Goal: Information Seeking & Learning: Check status

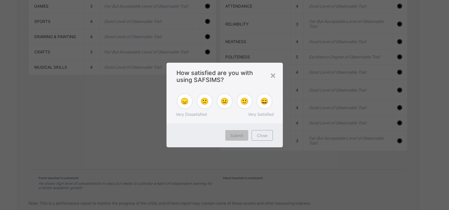
scroll to position [626, 0]
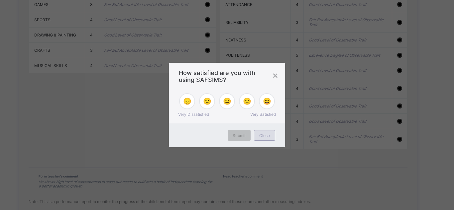
click at [263, 135] on span "Close" at bounding box center [264, 135] width 11 height 5
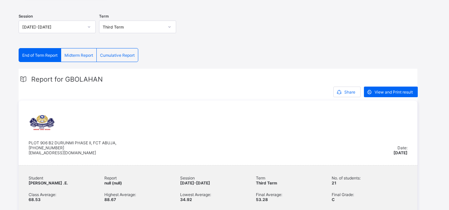
scroll to position [90, 0]
click at [81, 55] on span "Midterm Report" at bounding box center [79, 55] width 29 height 5
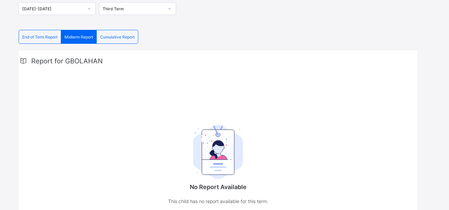
scroll to position [102, 0]
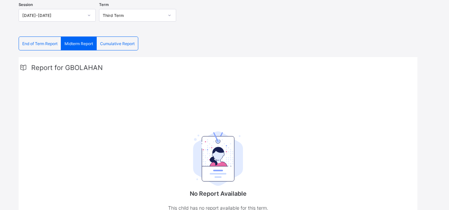
click at [119, 43] on span "Cumulative Report" at bounding box center [117, 43] width 35 height 5
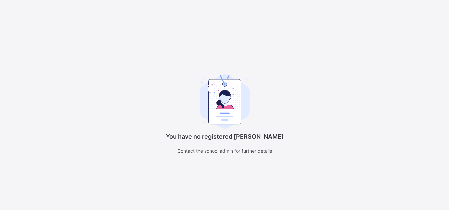
scroll to position [0, 0]
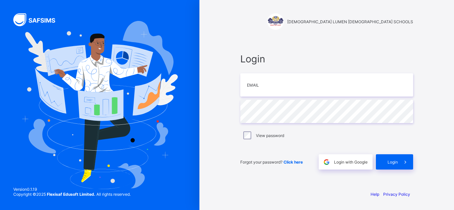
type input "**********"
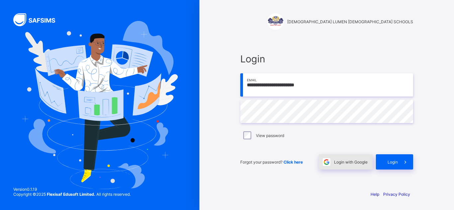
click at [347, 161] on span "Login with Google" at bounding box center [351, 162] width 34 height 5
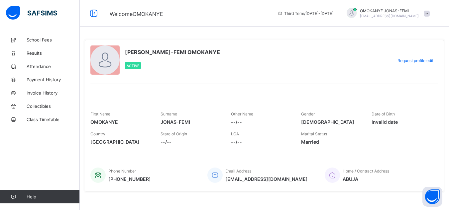
scroll to position [8, 0]
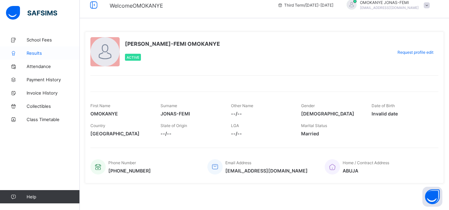
click at [38, 56] on link "Results" at bounding box center [40, 53] width 80 height 13
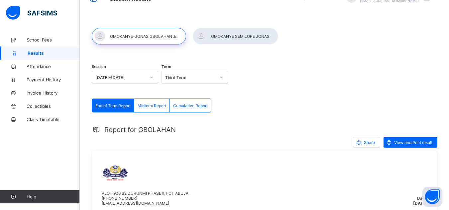
scroll to position [15, 0]
click at [225, 41] on div at bounding box center [235, 36] width 85 height 17
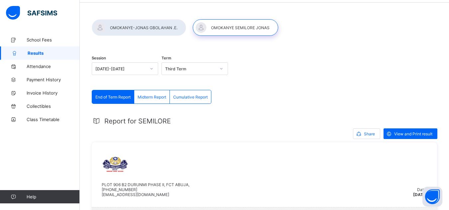
scroll to position [24, 0]
click at [159, 101] on div "Midterm Report" at bounding box center [152, 96] width 36 height 13
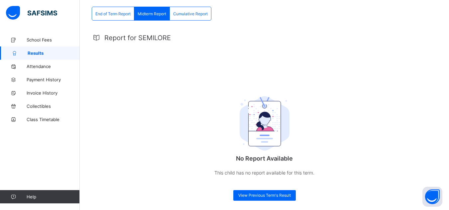
scroll to position [0, 0]
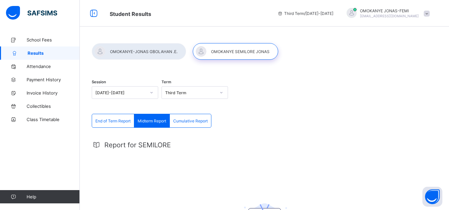
click at [126, 123] on span "End of Term Report" at bounding box center [112, 121] width 35 height 5
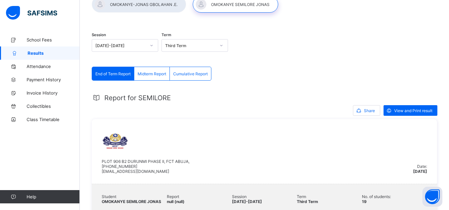
scroll to position [27, 0]
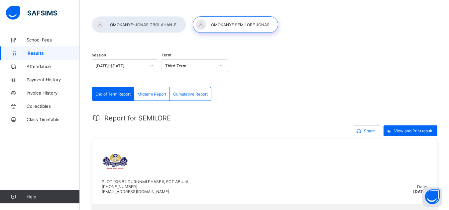
click at [136, 27] on div at bounding box center [139, 24] width 94 height 17
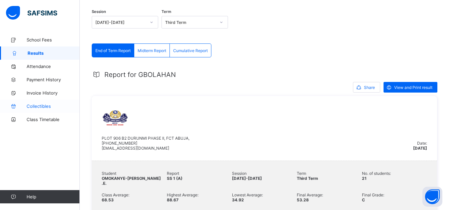
scroll to position [70, 0]
click at [40, 122] on span "Class Timetable" at bounding box center [53, 119] width 53 height 5
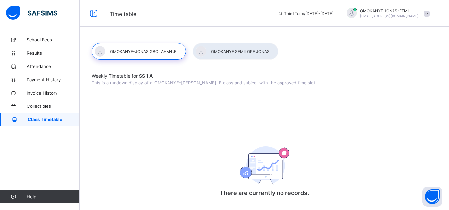
scroll to position [7, 0]
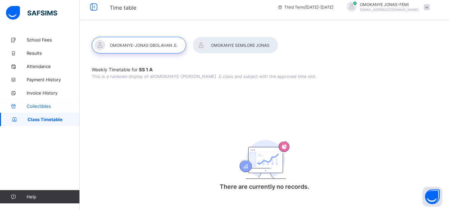
click at [42, 107] on span "Collectibles" at bounding box center [53, 106] width 53 height 5
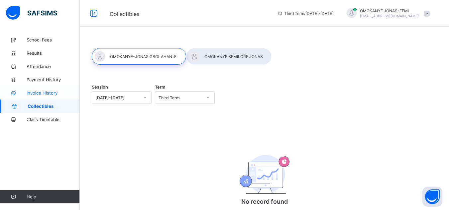
click at [40, 93] on span "Invoice History" at bounding box center [53, 92] width 53 height 5
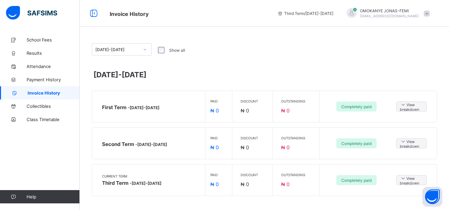
scroll to position [3, 0]
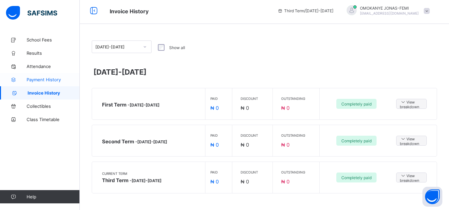
click at [39, 81] on span "Payment History" at bounding box center [53, 79] width 53 height 5
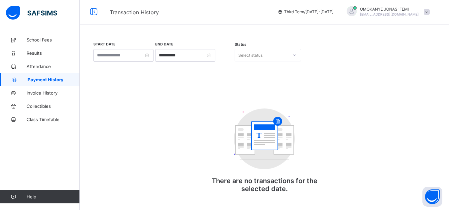
scroll to position [2, 0]
click at [40, 64] on span "Attendance" at bounding box center [53, 66] width 53 height 5
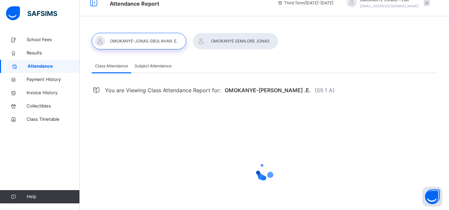
scroll to position [13, 0]
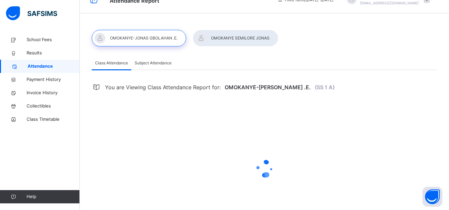
select select "****"
select select "*"
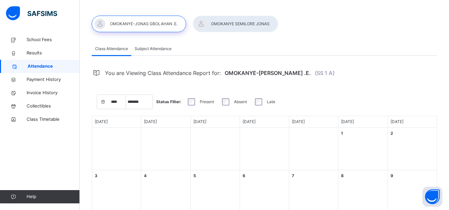
scroll to position [0, 0]
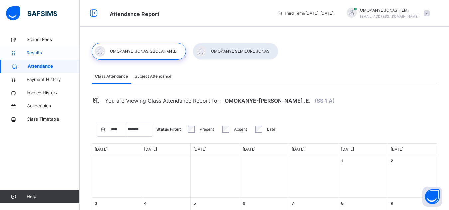
click at [50, 55] on span "Results" at bounding box center [53, 53] width 53 height 7
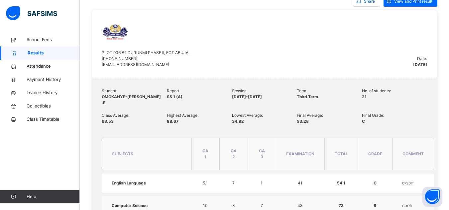
scroll to position [111, 0]
